Goal: Check status: Check status

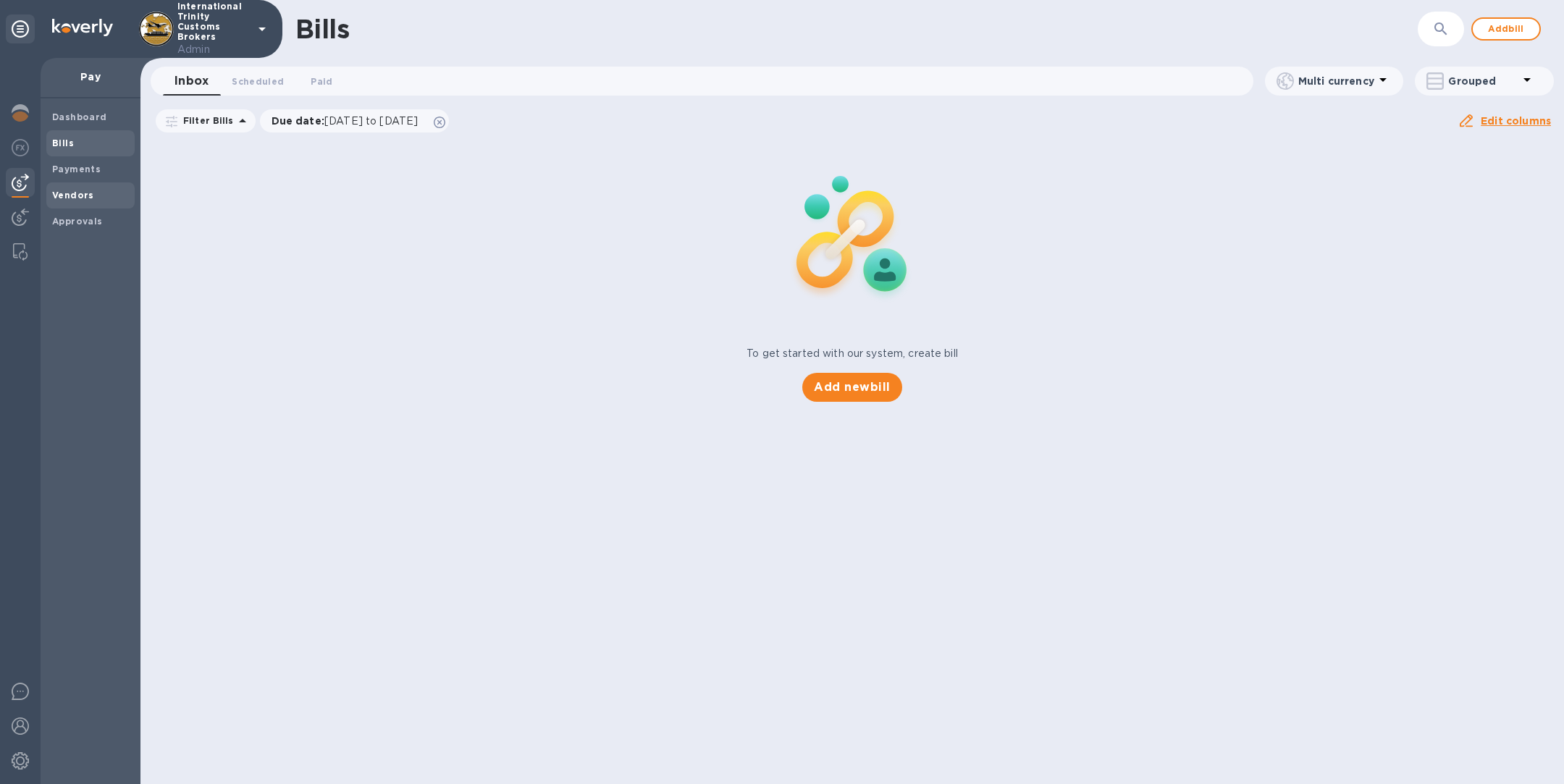
click at [79, 194] on b "Vendors" at bounding box center [72, 195] width 42 height 11
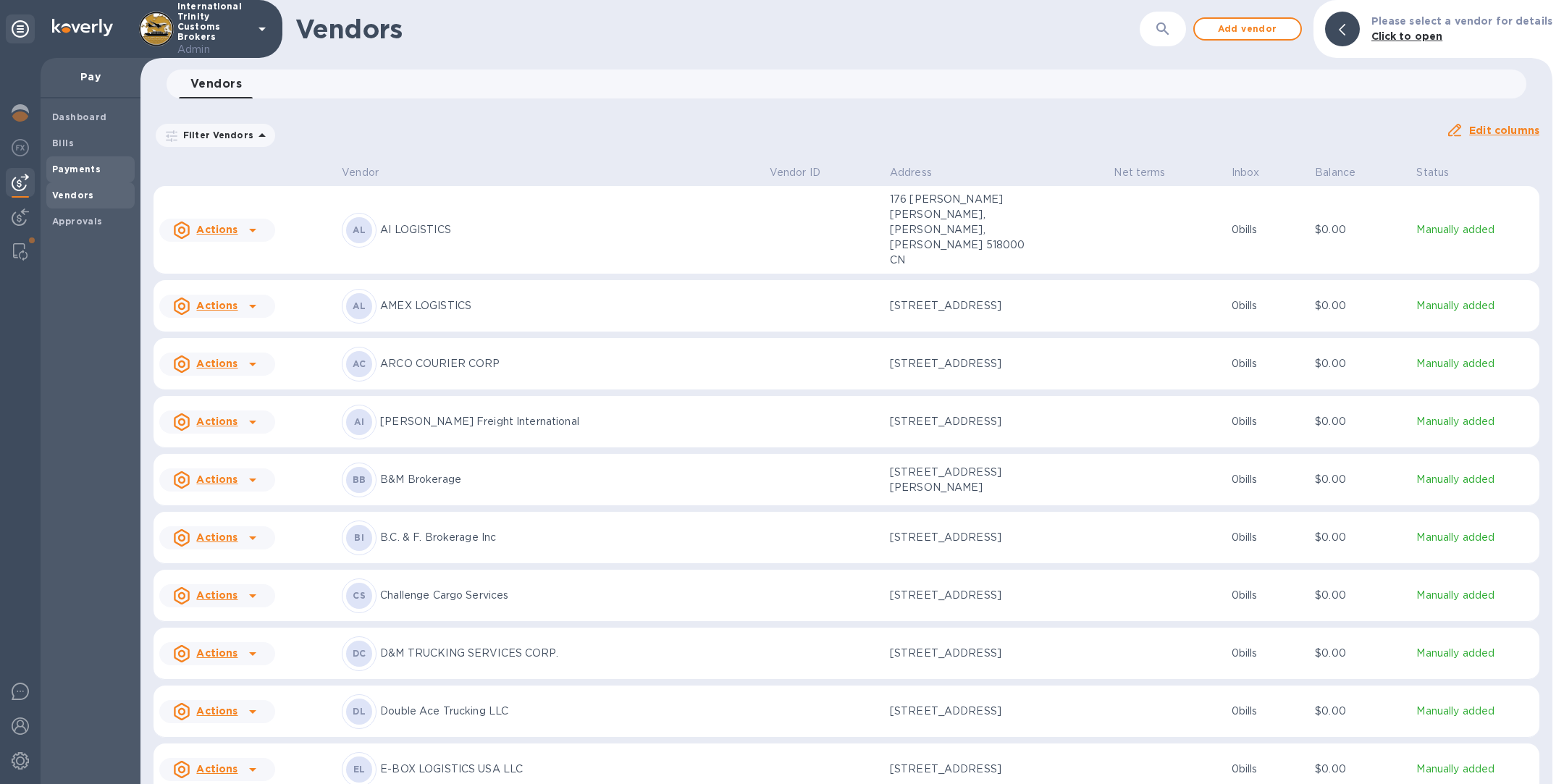
click at [71, 164] on b "Payments" at bounding box center [76, 169] width 49 height 11
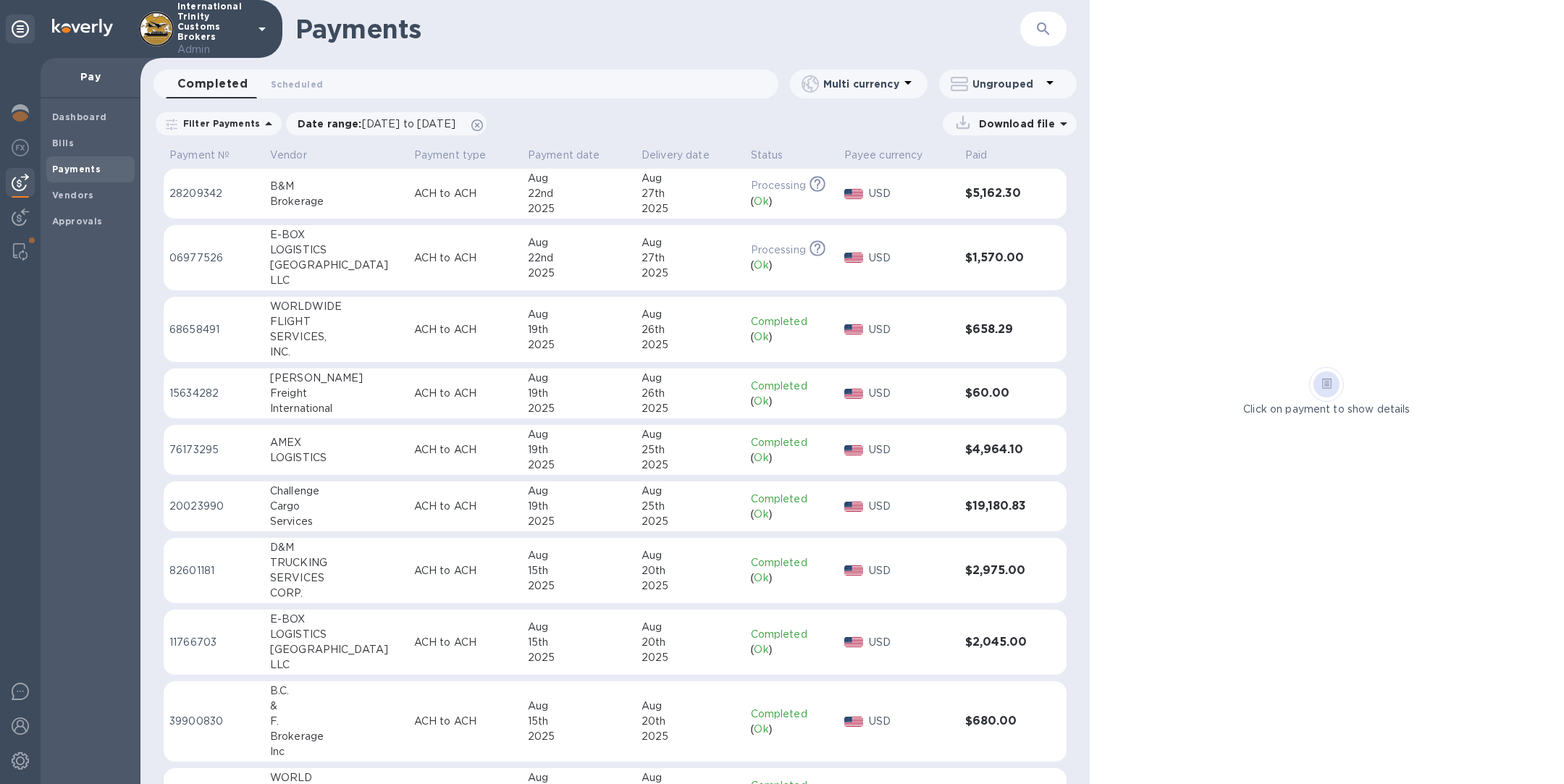
click at [345, 513] on div "Cargo" at bounding box center [336, 506] width 132 height 15
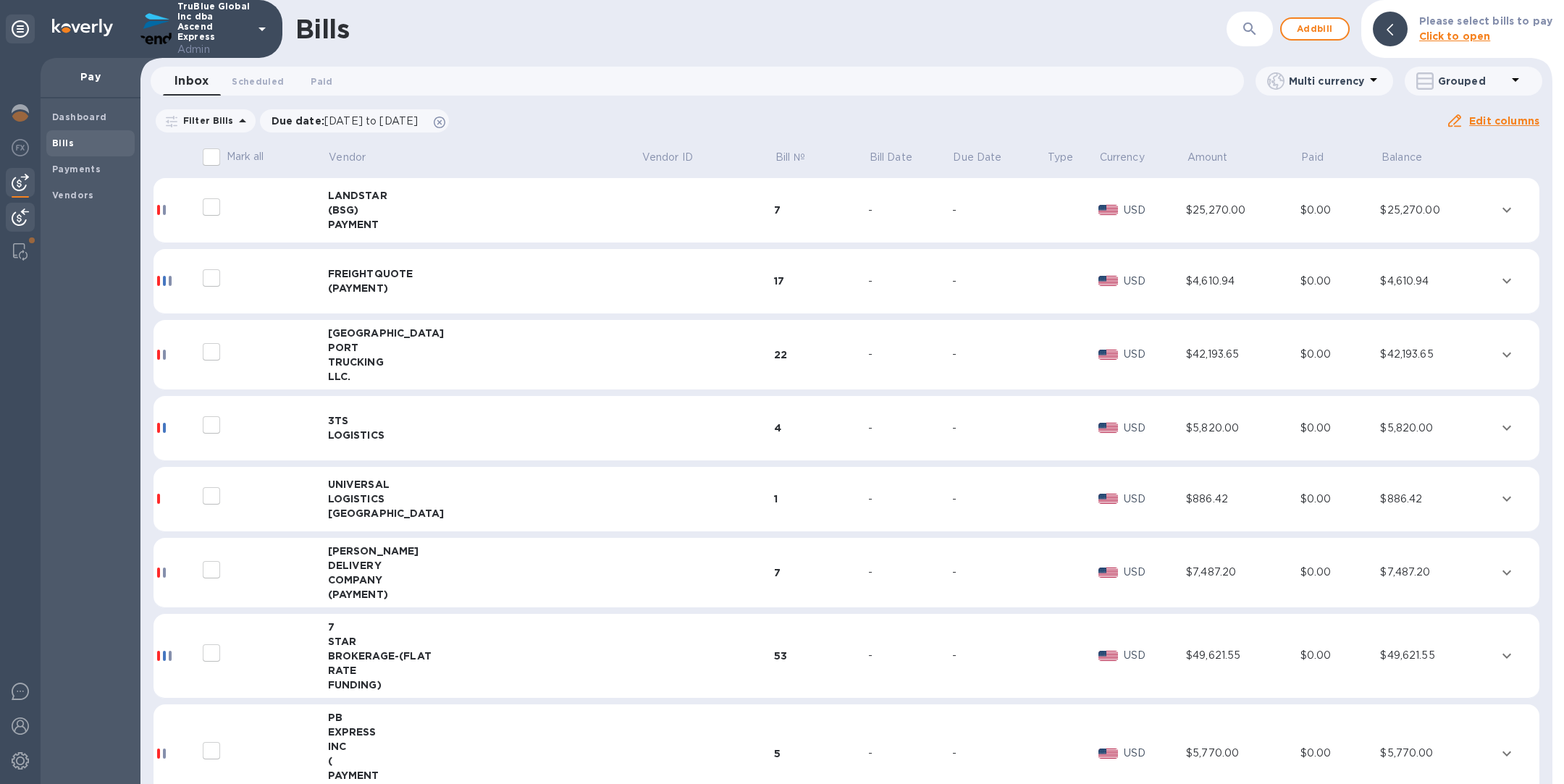
click at [20, 217] on img at bounding box center [20, 217] width 17 height 17
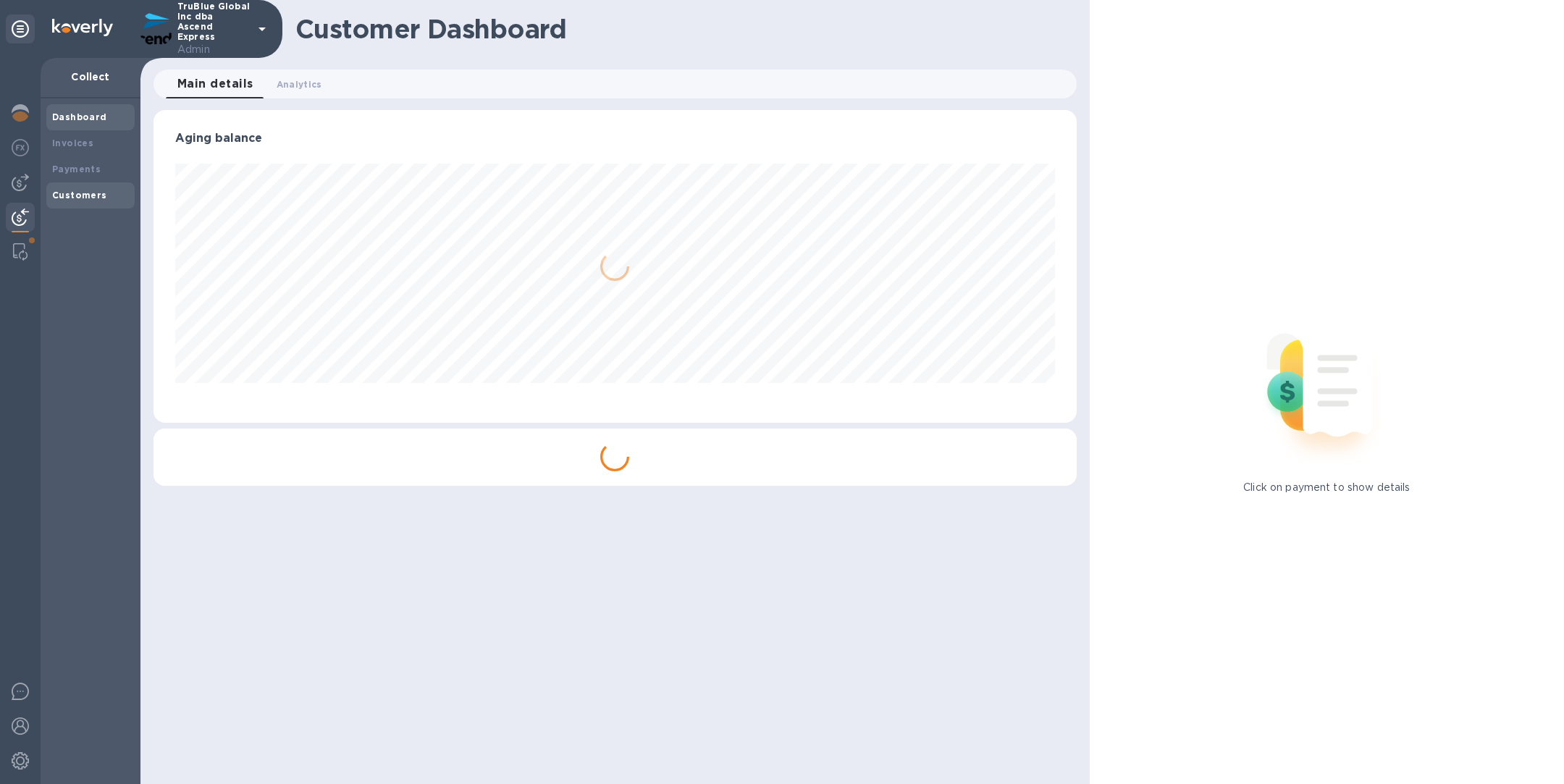
scroll to position [313, 923]
click at [86, 162] on div "Payments" at bounding box center [90, 169] width 77 height 14
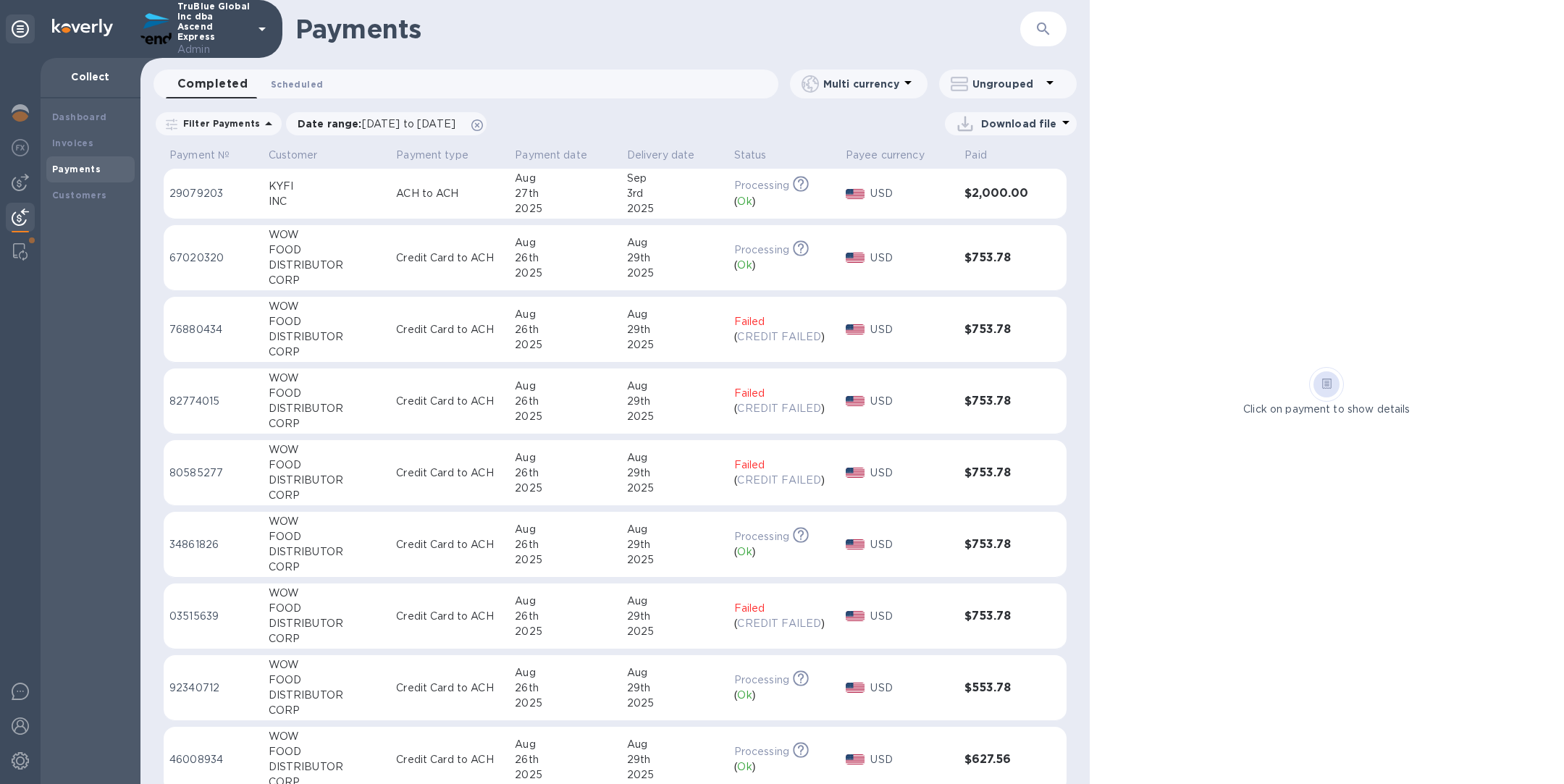
click at [301, 79] on span "Scheduled 0" at bounding box center [297, 84] width 52 height 15
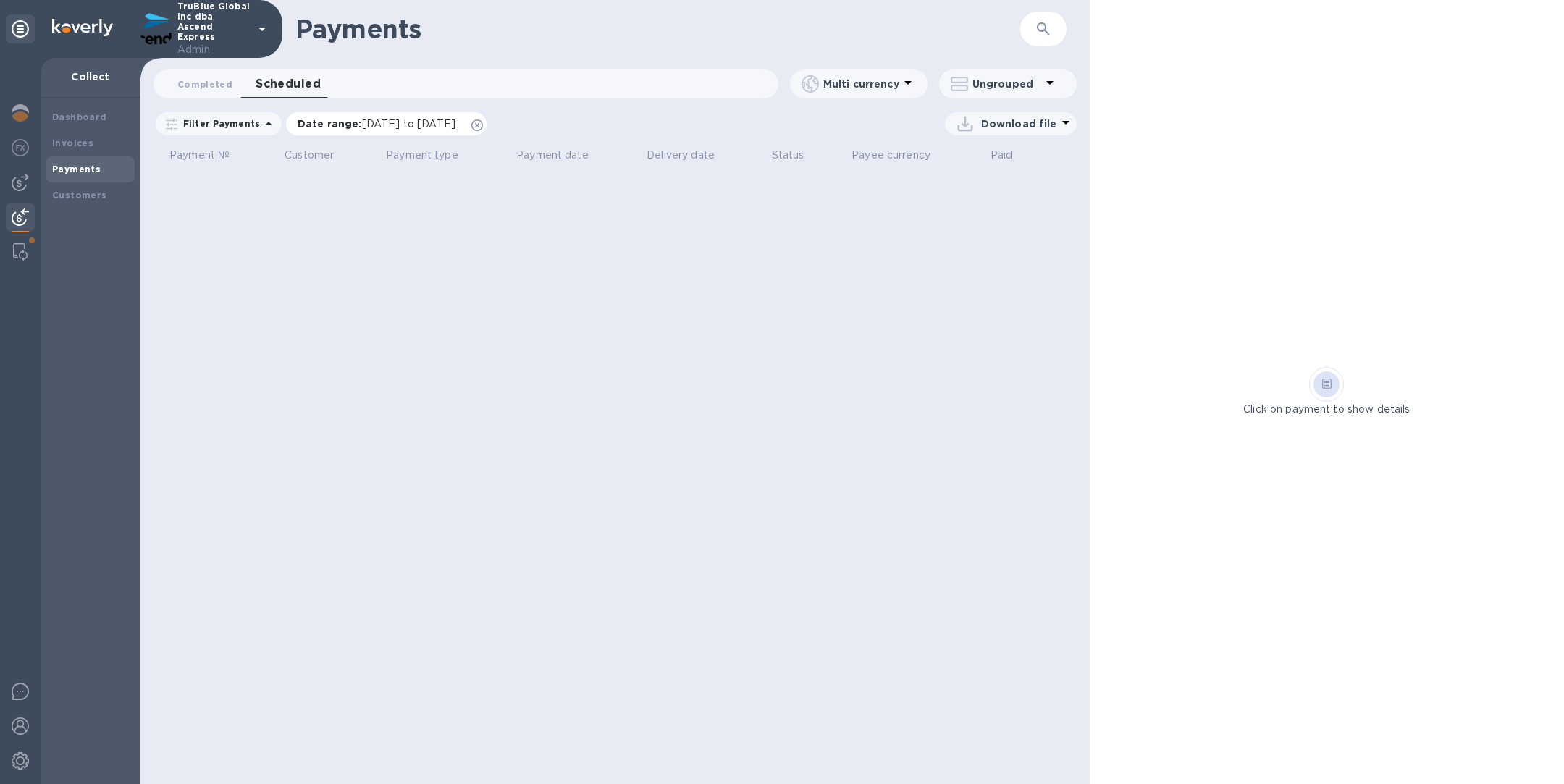
click at [483, 122] on icon at bounding box center [477, 125] width 12 height 12
click at [222, 86] on span "Completed 0" at bounding box center [205, 84] width 55 height 15
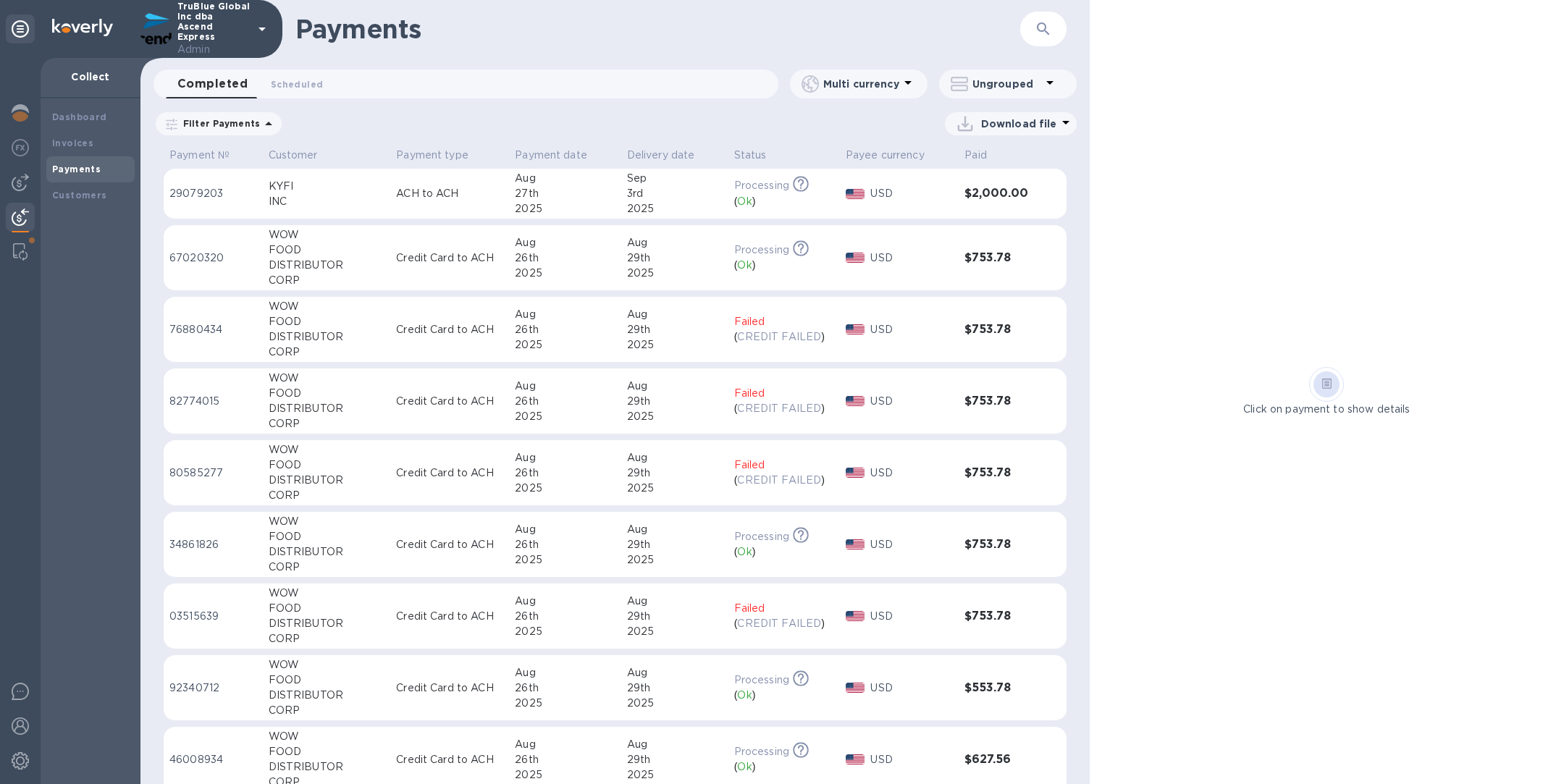
click at [300, 539] on div "FOOD" at bounding box center [326, 536] width 116 height 15
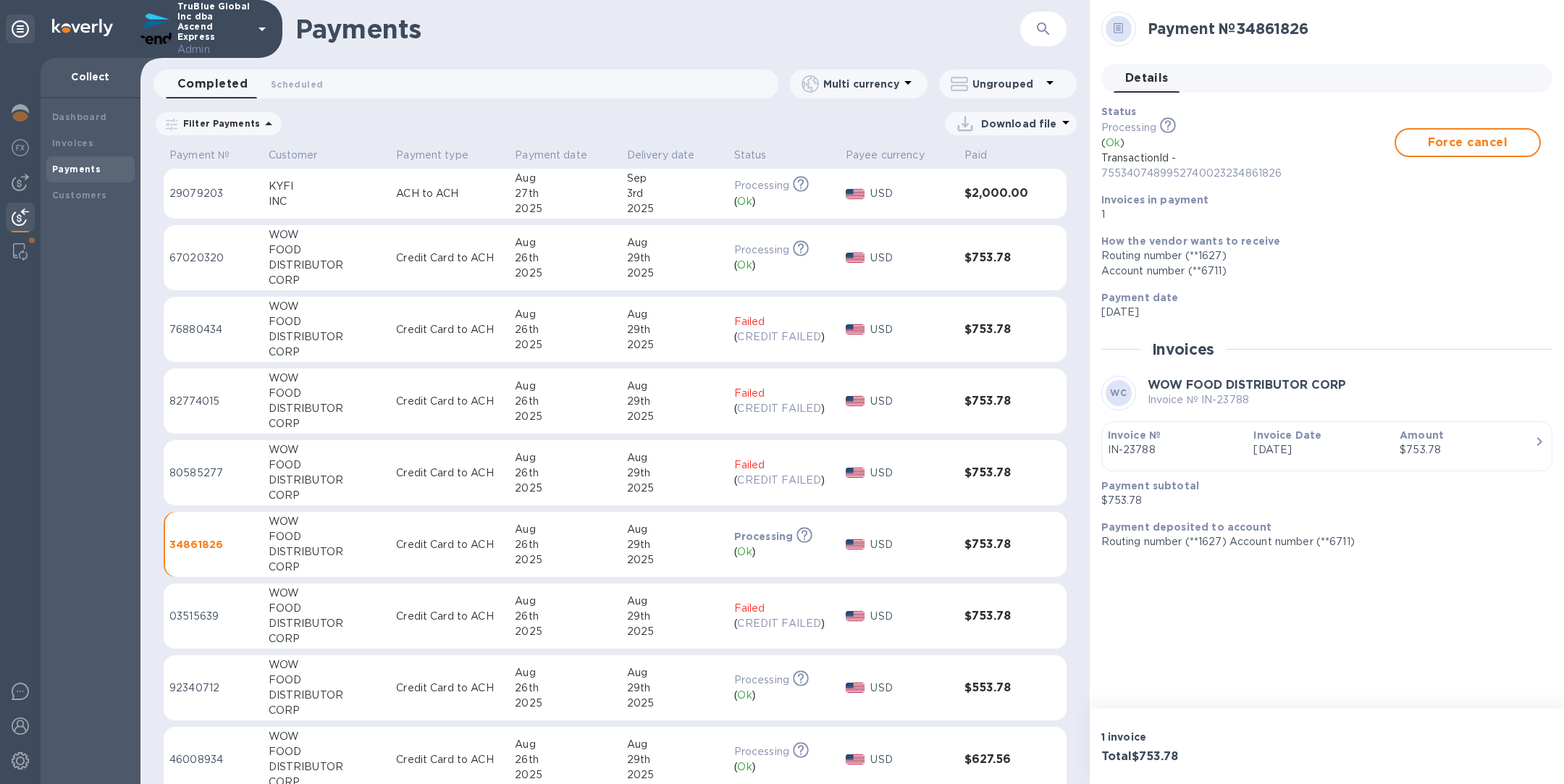
click at [286, 259] on div "DISTRIBUTOR" at bounding box center [326, 265] width 116 height 15
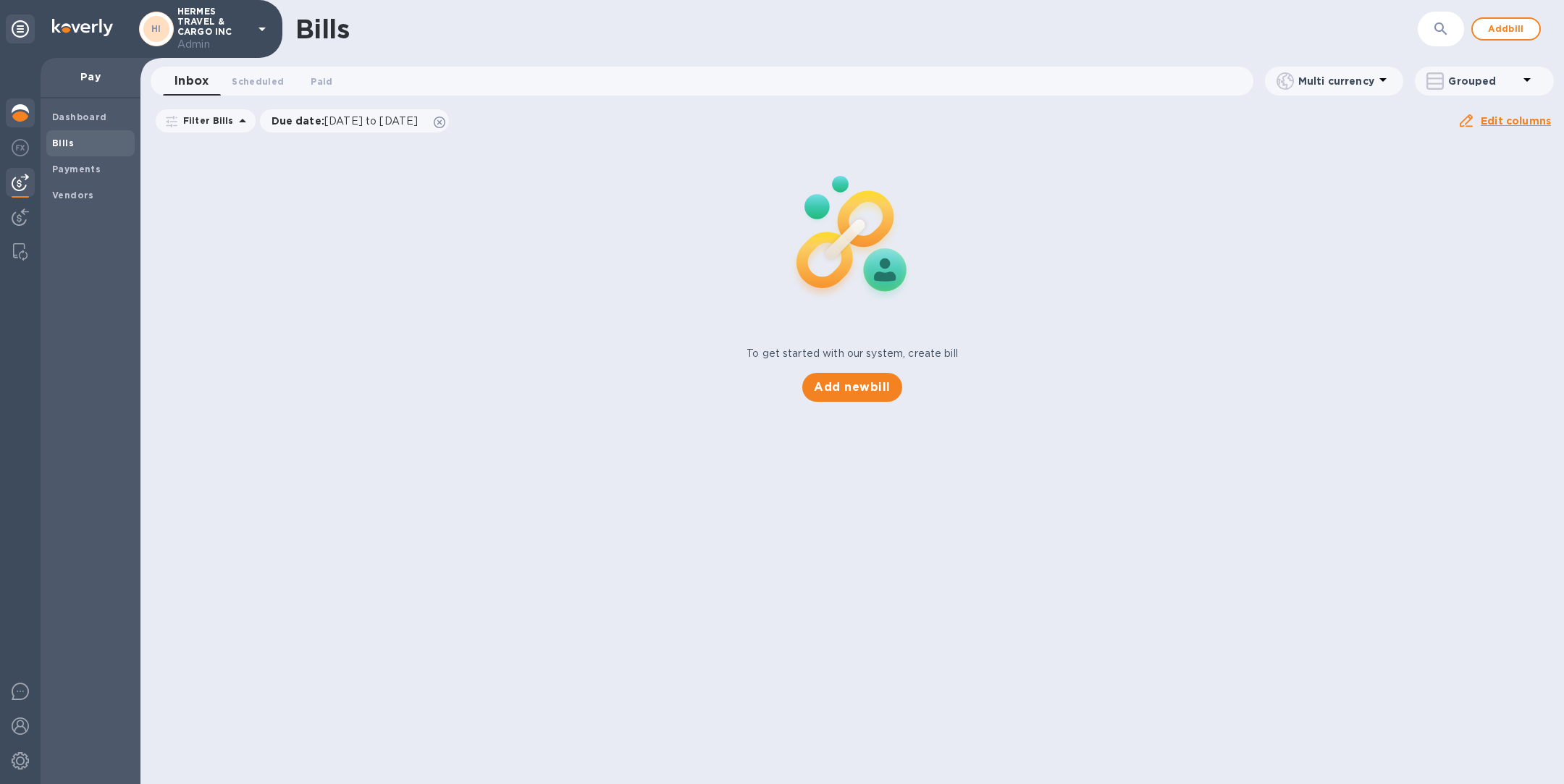
click at [20, 114] on img at bounding box center [20, 113] width 17 height 17
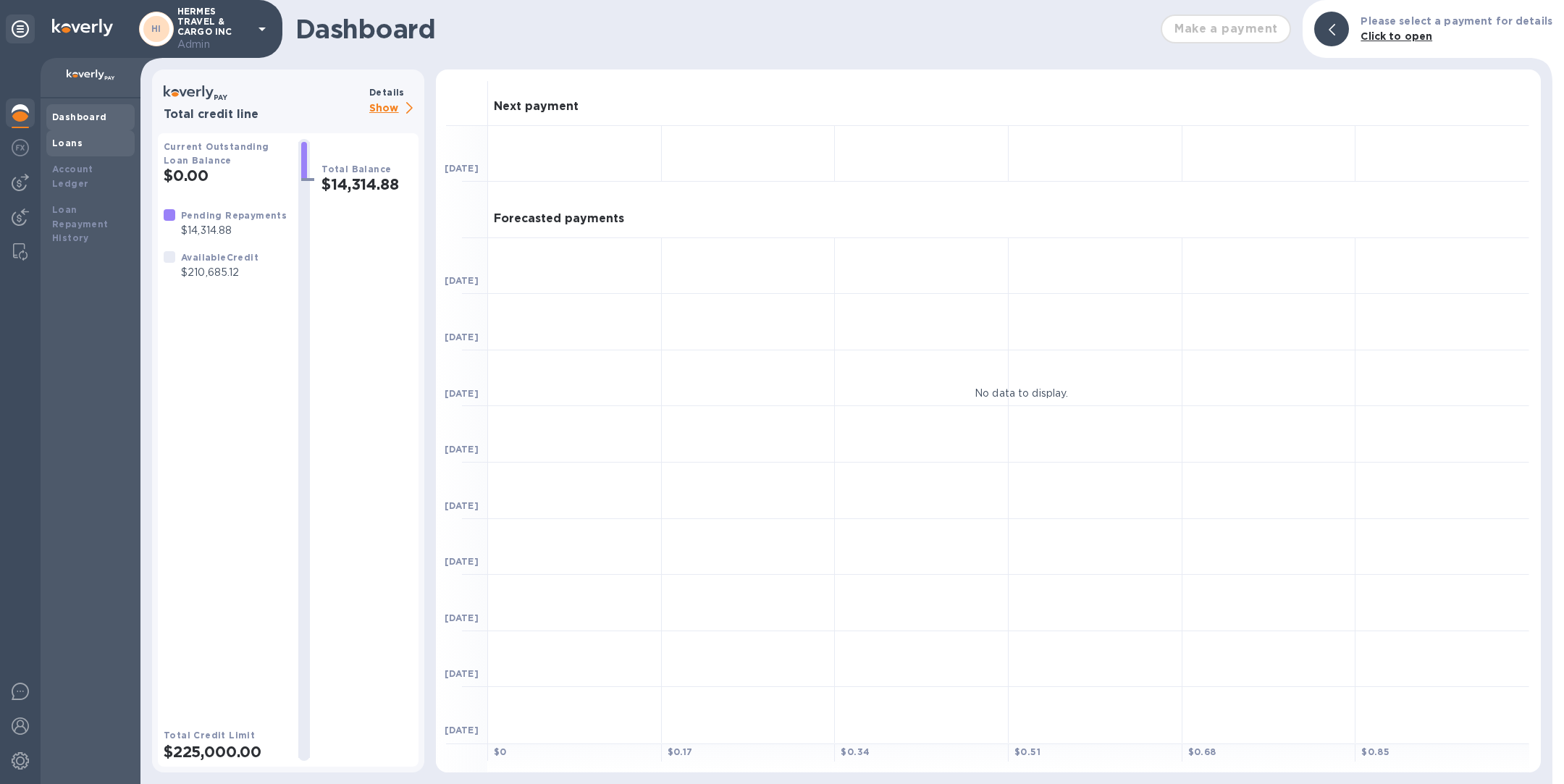
click at [106, 142] on div "Loans" at bounding box center [90, 143] width 77 height 14
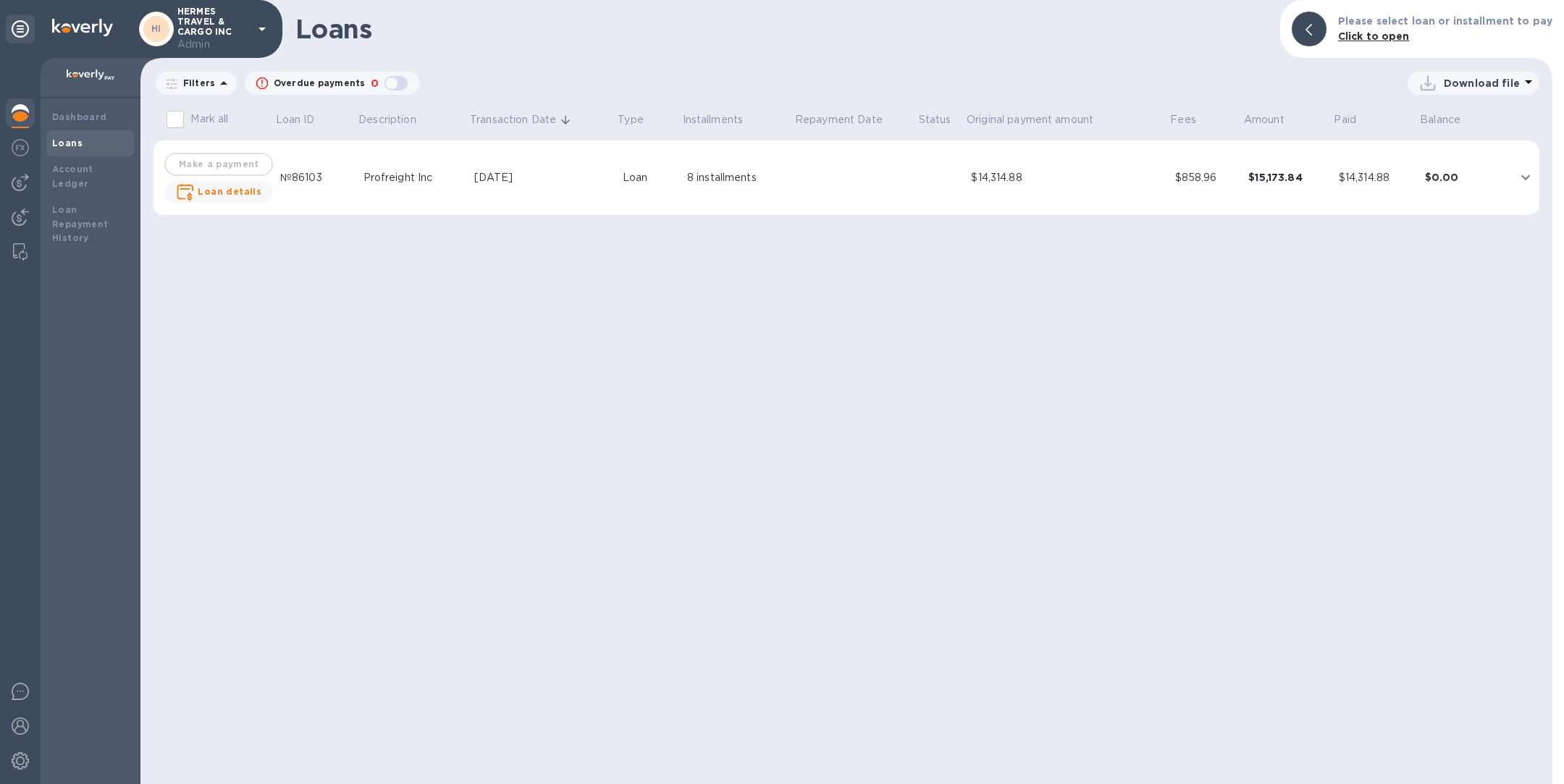
click at [411, 180] on div "Profreight Inc" at bounding box center [413, 177] width 100 height 15
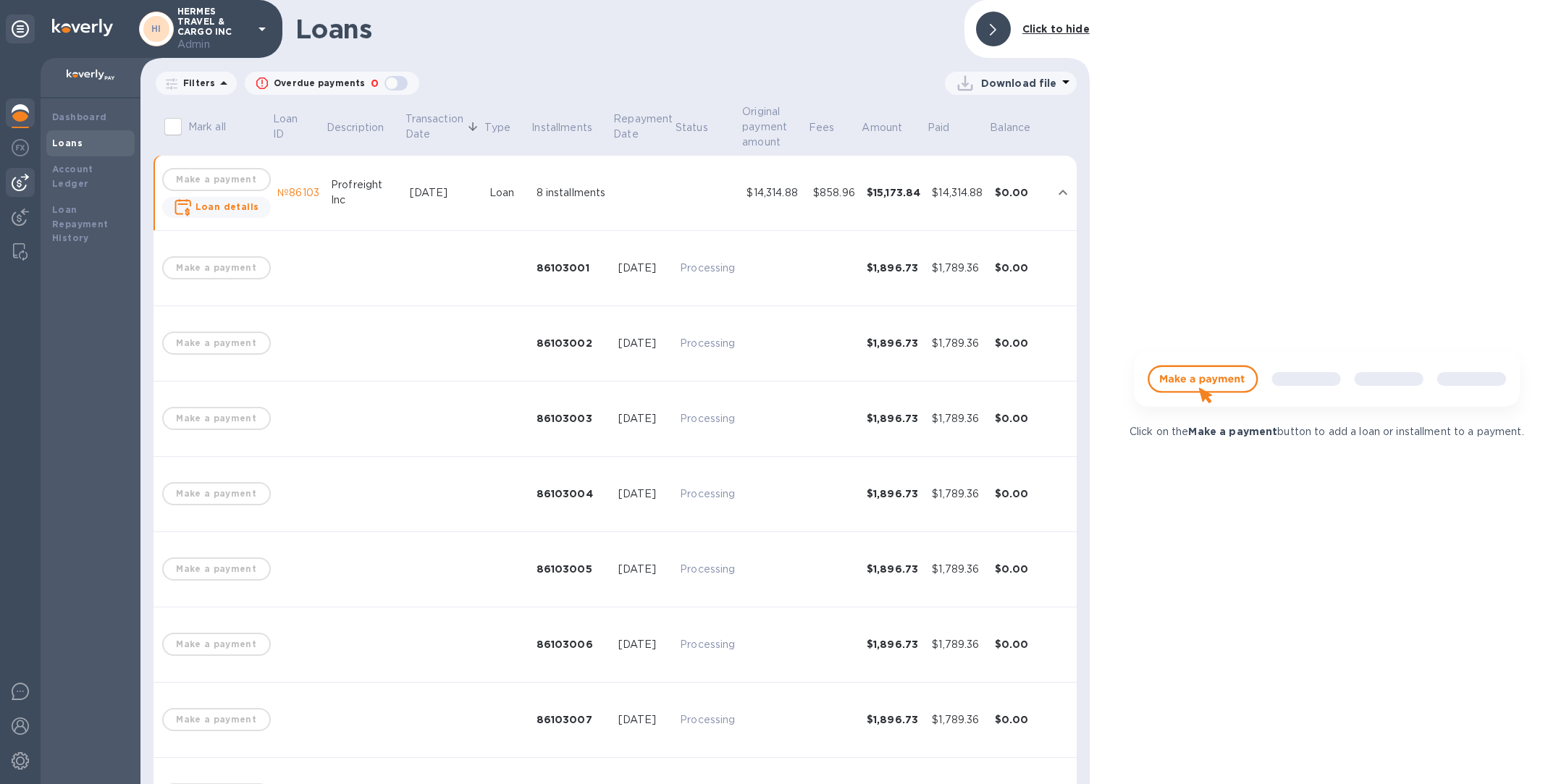
click at [17, 181] on img at bounding box center [20, 182] width 17 height 17
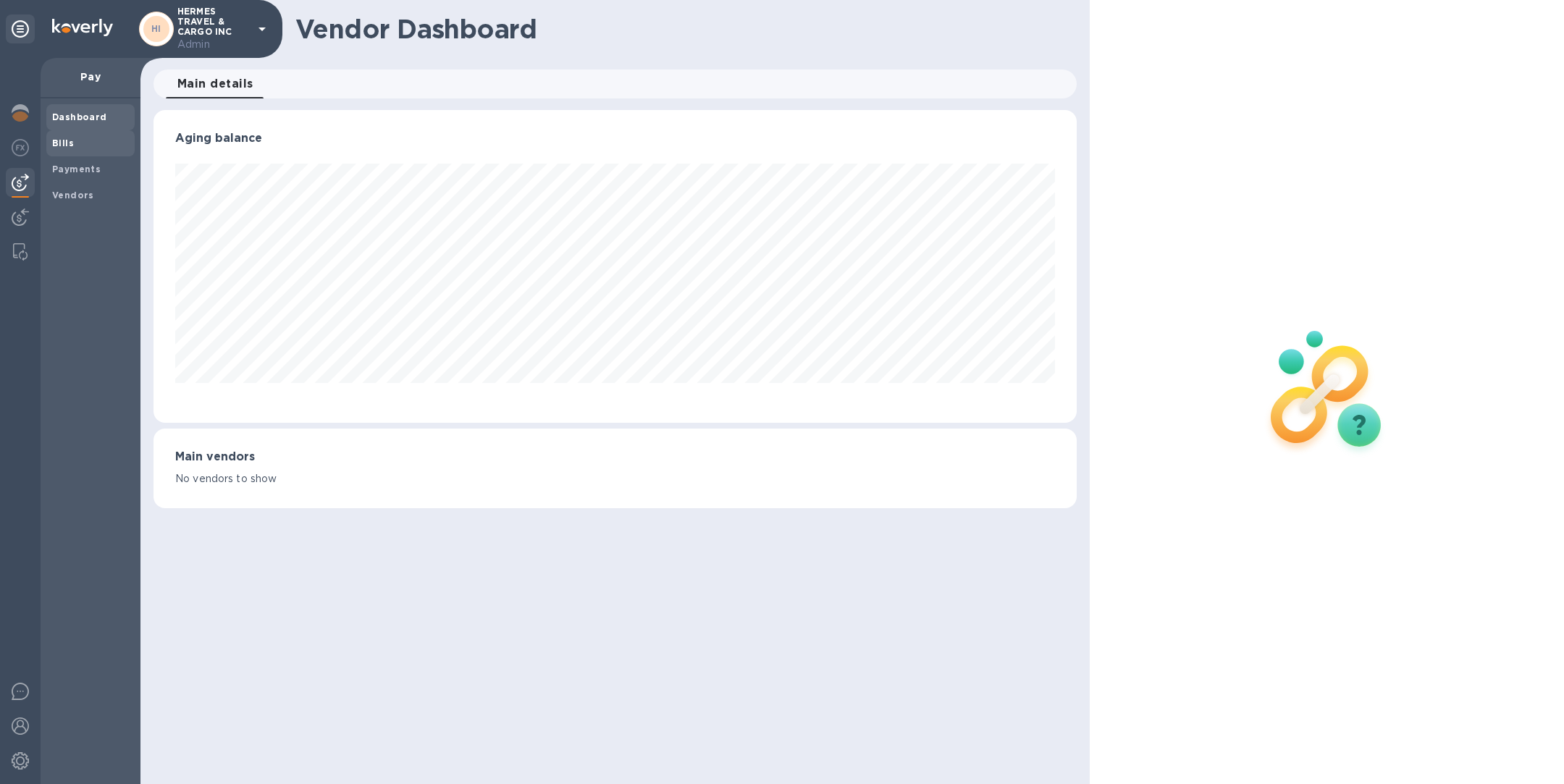
scroll to position [313, 923]
click at [90, 164] on b "Payments" at bounding box center [76, 169] width 49 height 11
